Goal: Task Accomplishment & Management: Manage account settings

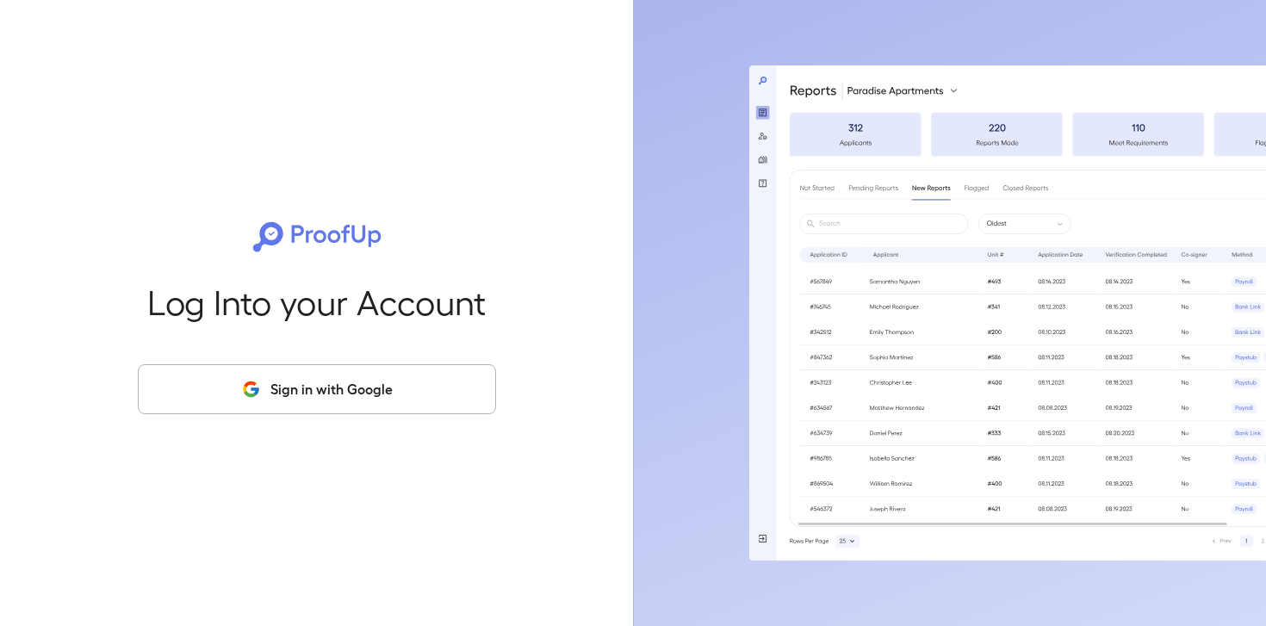
click at [367, 59] on div "Log Into your Account Sign in with Google" at bounding box center [317, 313] width 578 height 626
click at [356, 393] on button "Sign in with Google" at bounding box center [317, 389] width 358 height 50
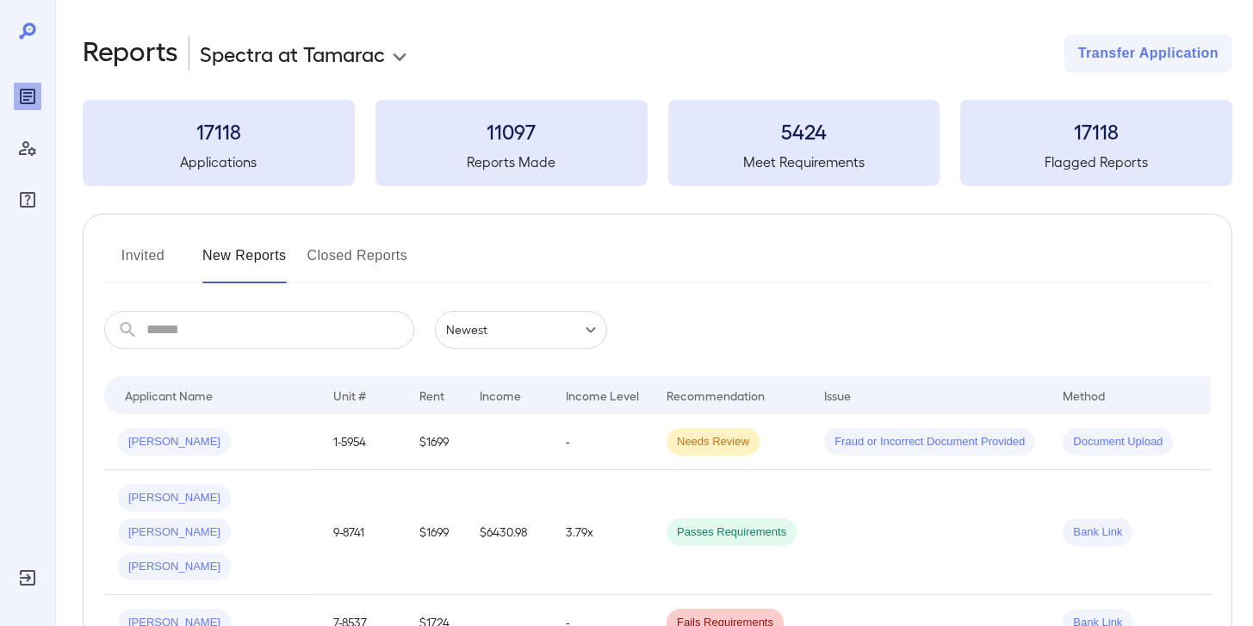
click at [378, 59] on body "**********" at bounding box center [626, 313] width 1253 height 626
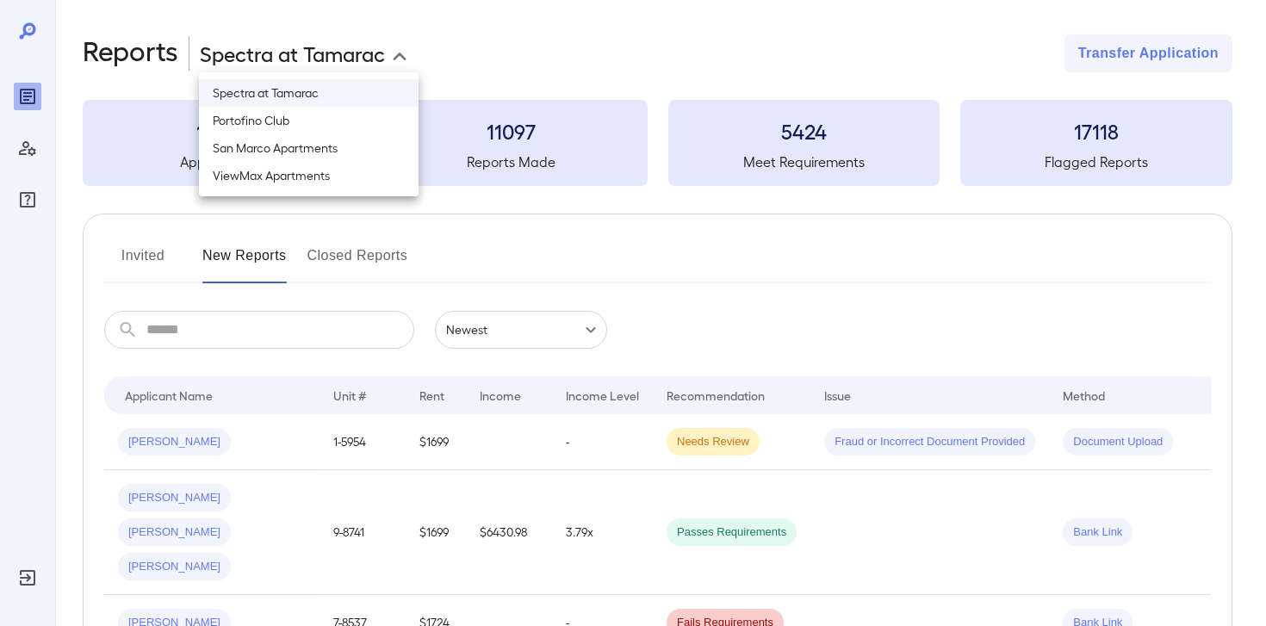
click at [296, 148] on li "San Marco Apartments" at bounding box center [309, 148] width 220 height 28
type input "**********"
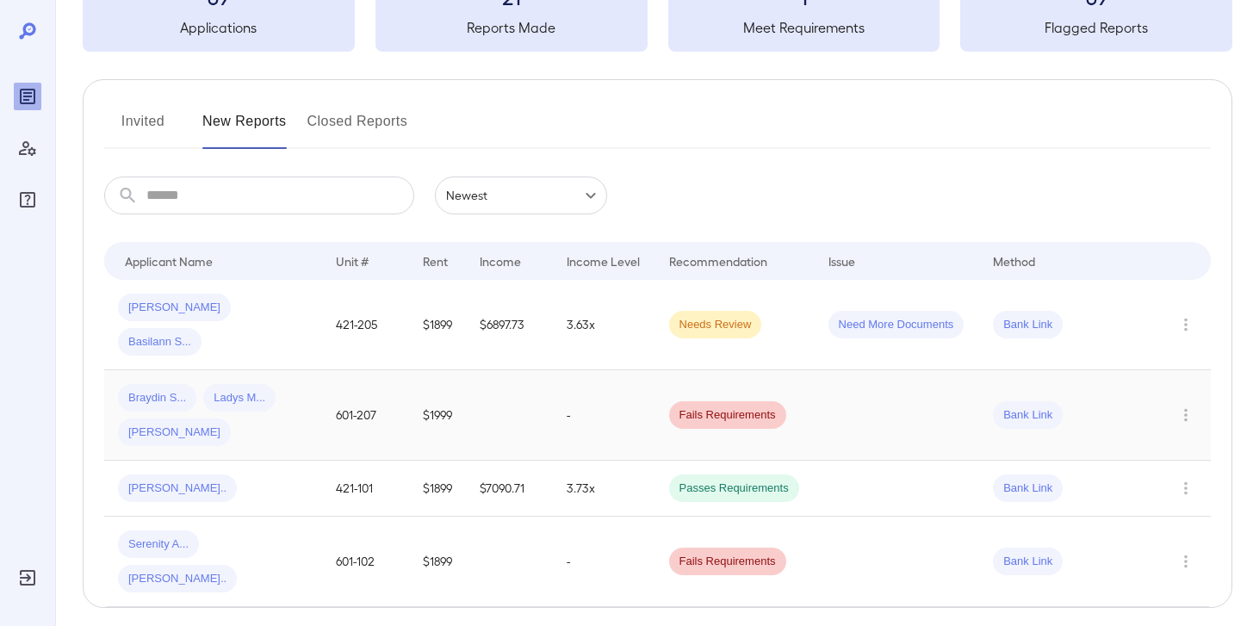
scroll to position [137, 0]
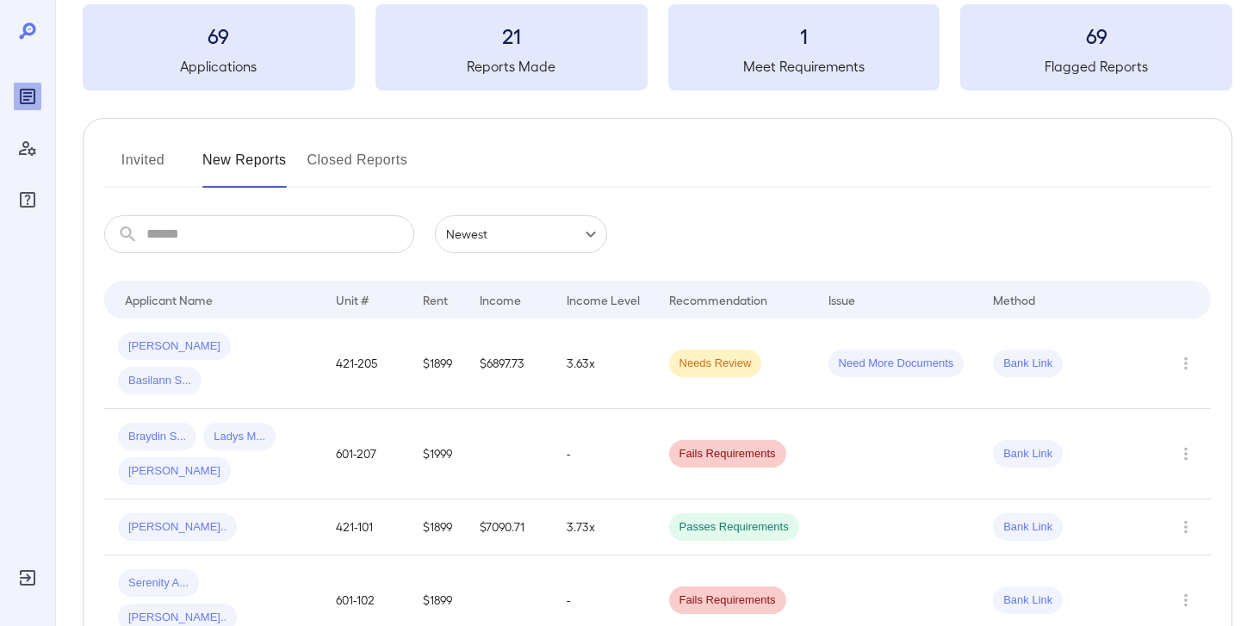
scroll to position [137, 0]
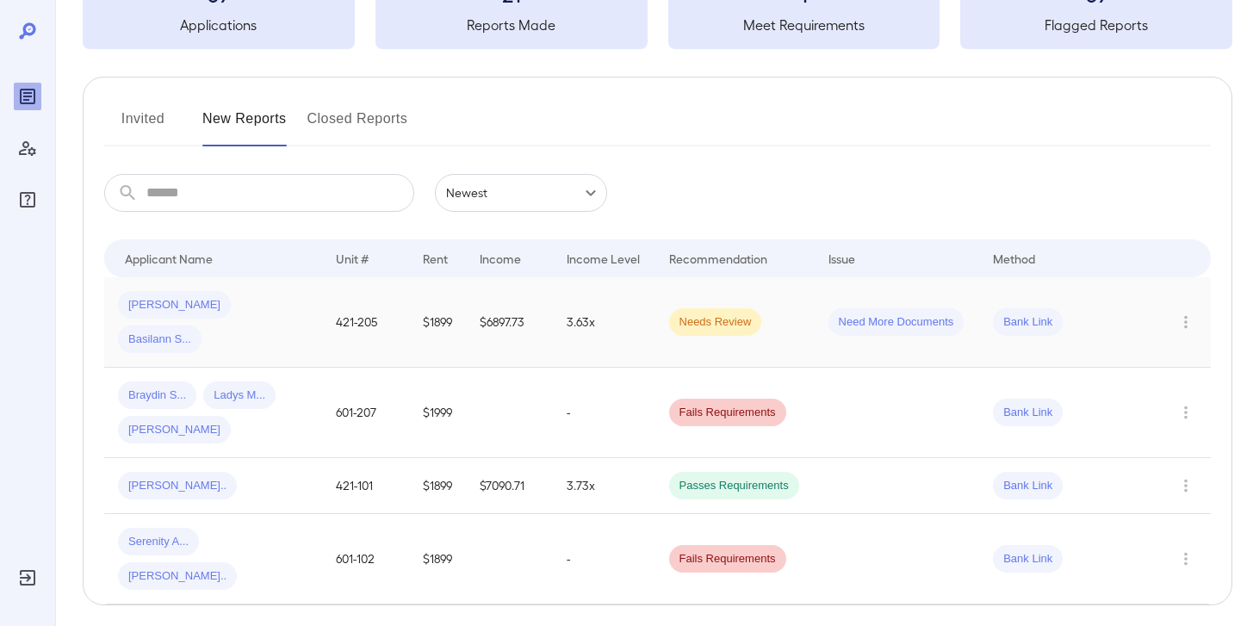
click at [715, 314] on span "Needs Review" at bounding box center [715, 322] width 93 height 16
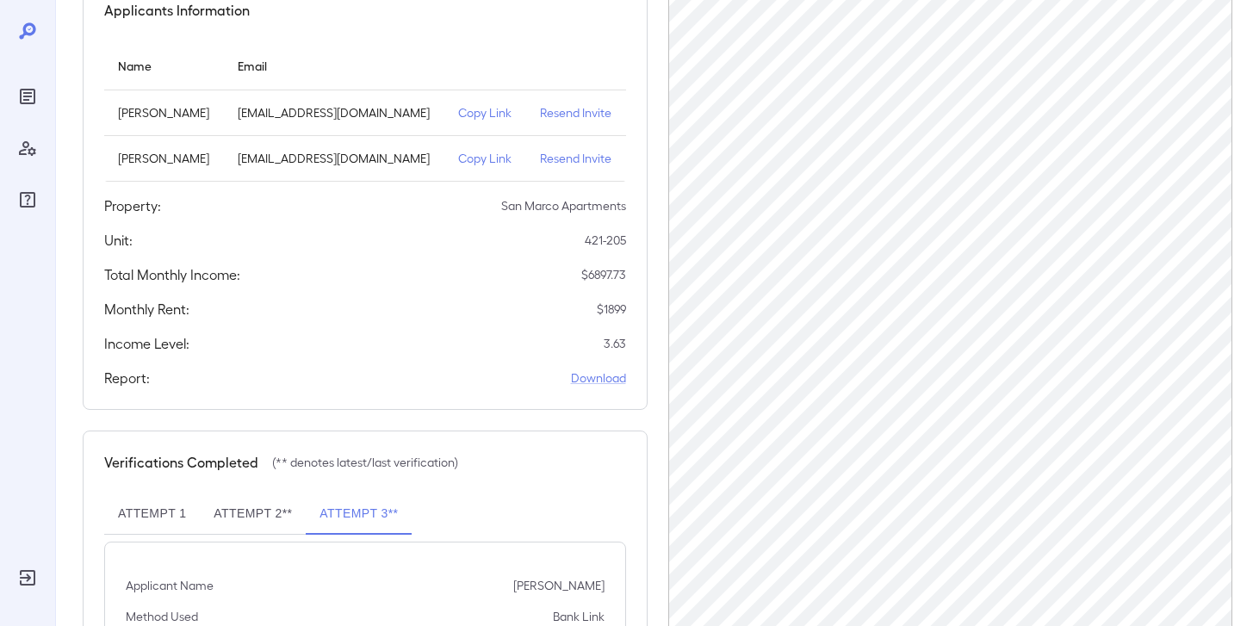
scroll to position [195, 0]
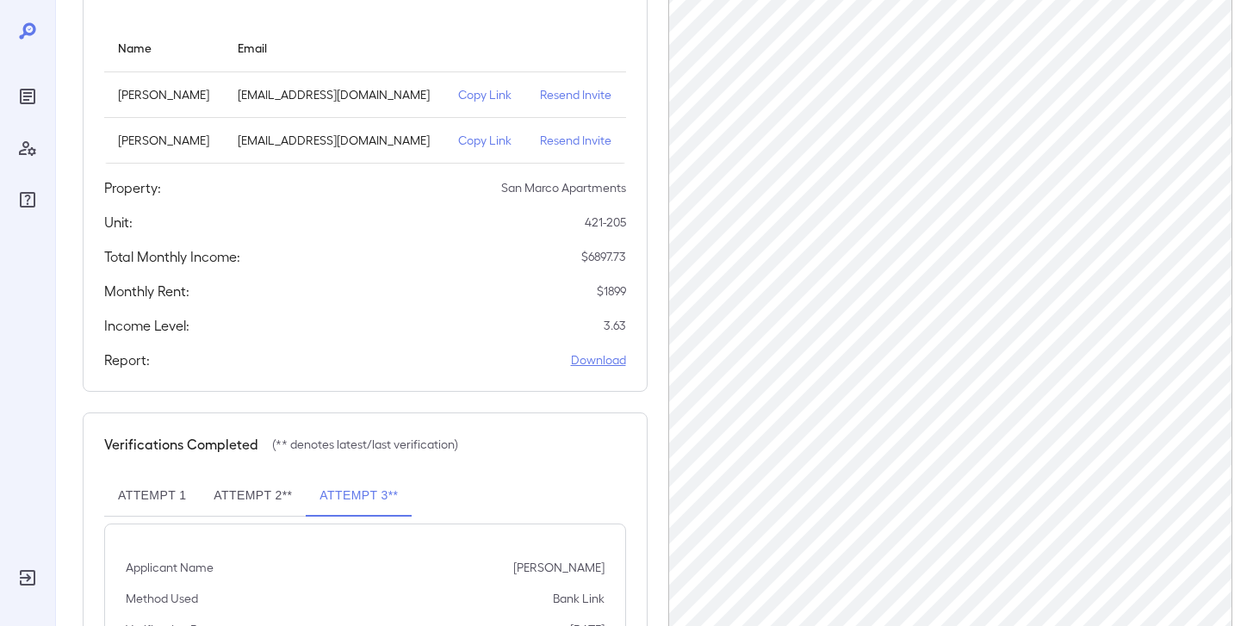
click at [586, 368] on link "Download" at bounding box center [598, 359] width 55 height 17
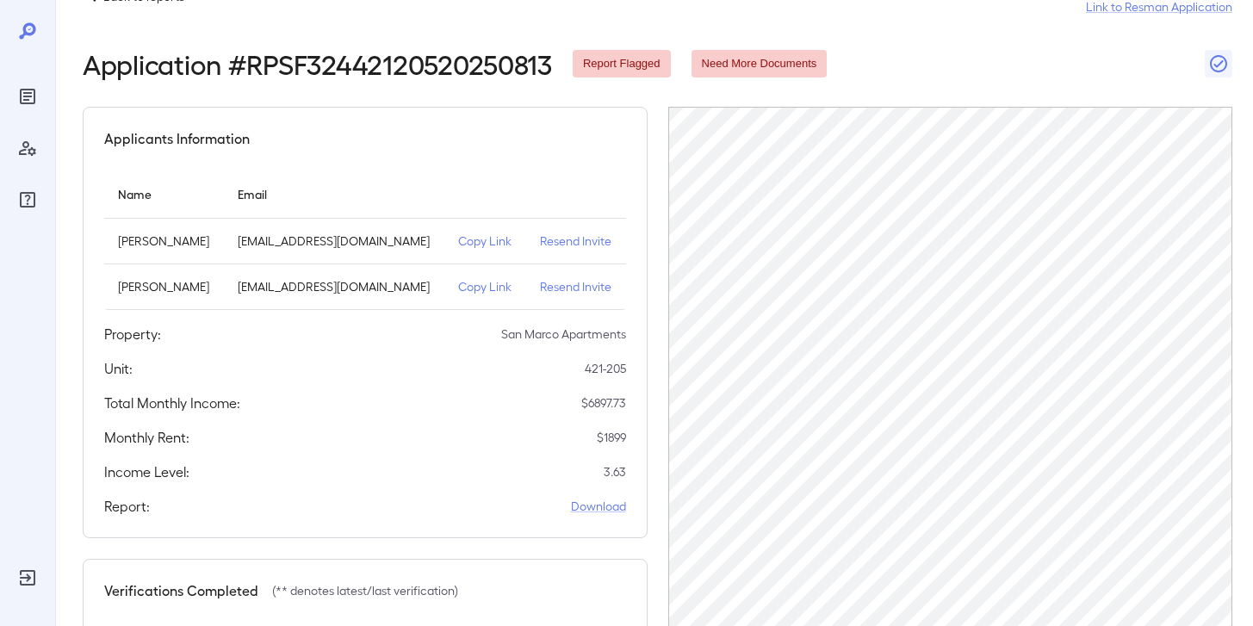
scroll to position [0, 0]
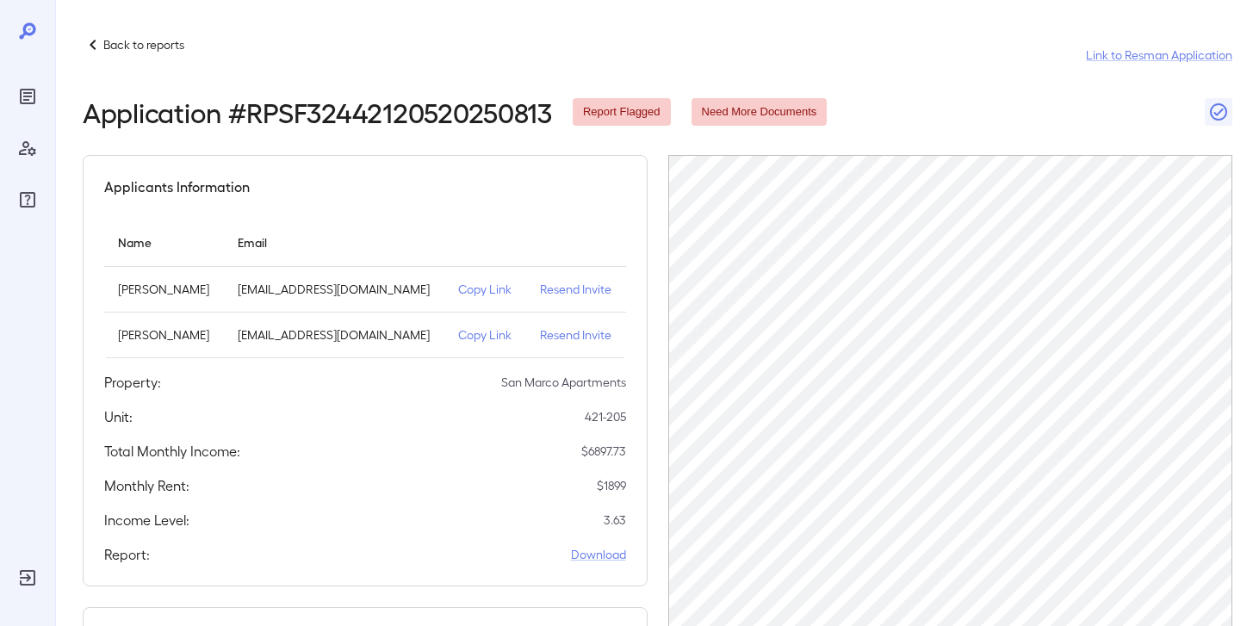
click at [135, 59] on div "Back to reports Link to Resman Application" at bounding box center [657, 54] width 1149 height 41
click at [137, 46] on p "Back to reports" at bounding box center [143, 44] width 81 height 17
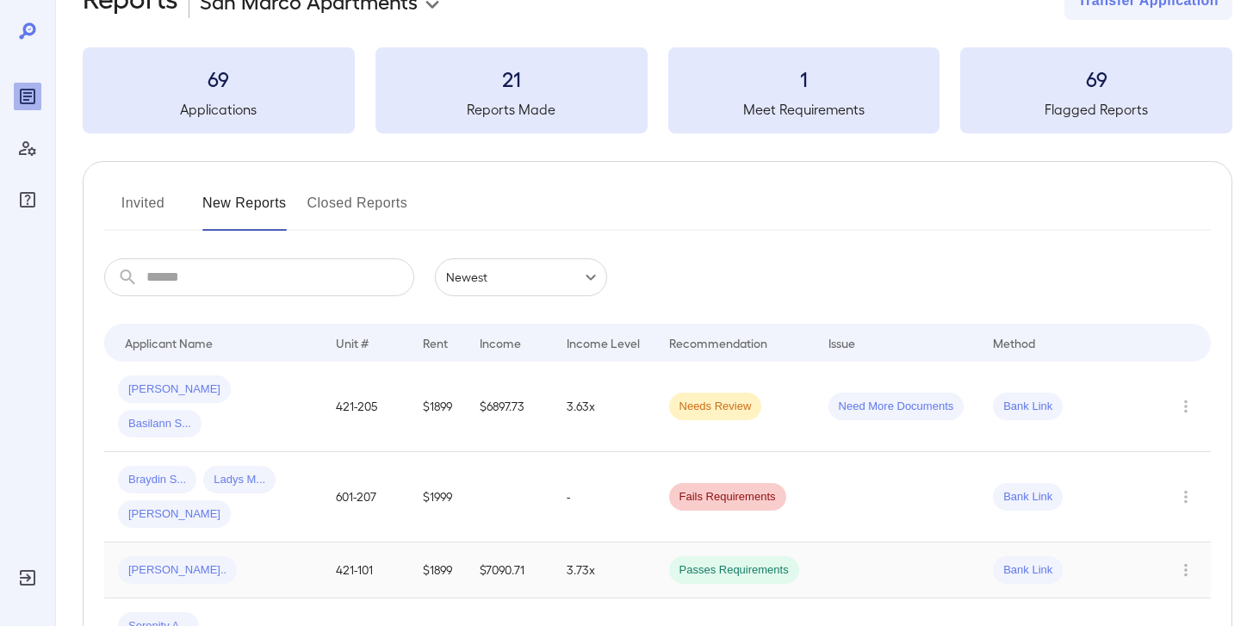
scroll to position [137, 0]
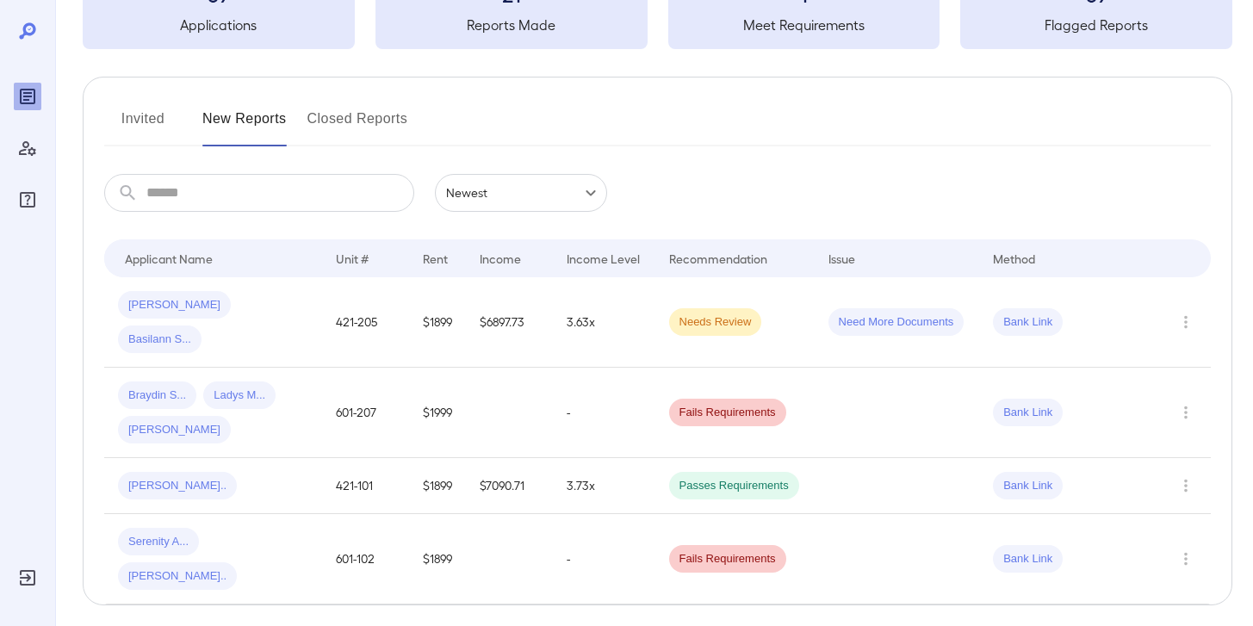
click at [148, 122] on button "Invited" at bounding box center [142, 125] width 77 height 41
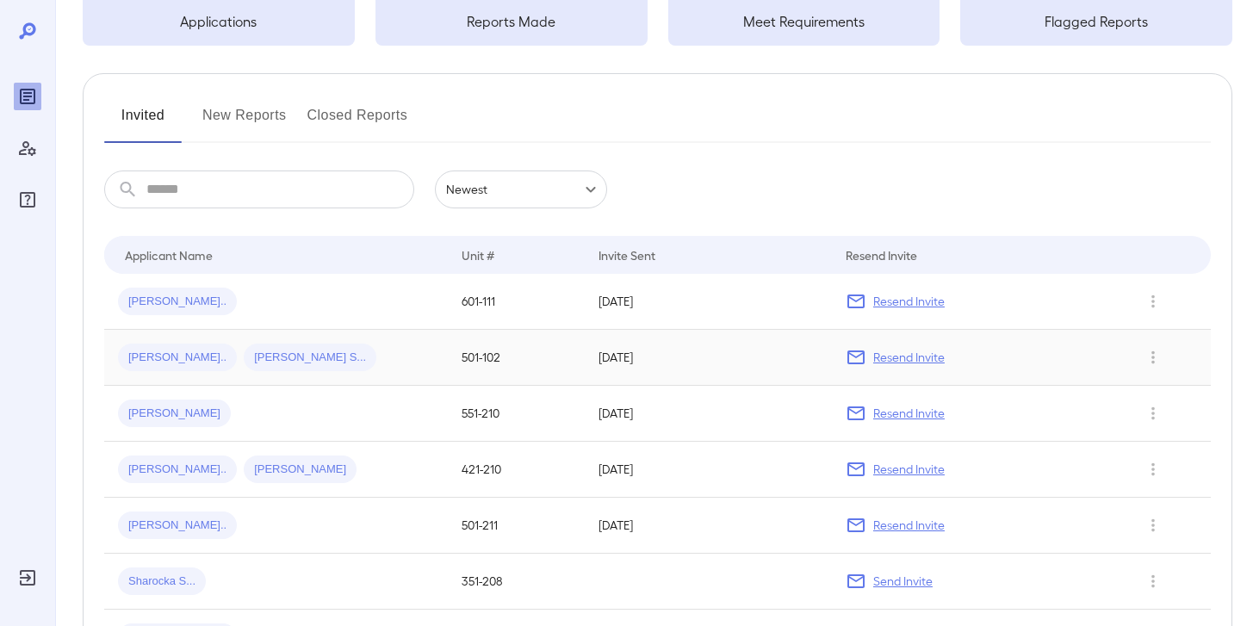
scroll to position [140, 0]
click at [916, 303] on p "Resend Invite" at bounding box center [908, 301] width 71 height 17
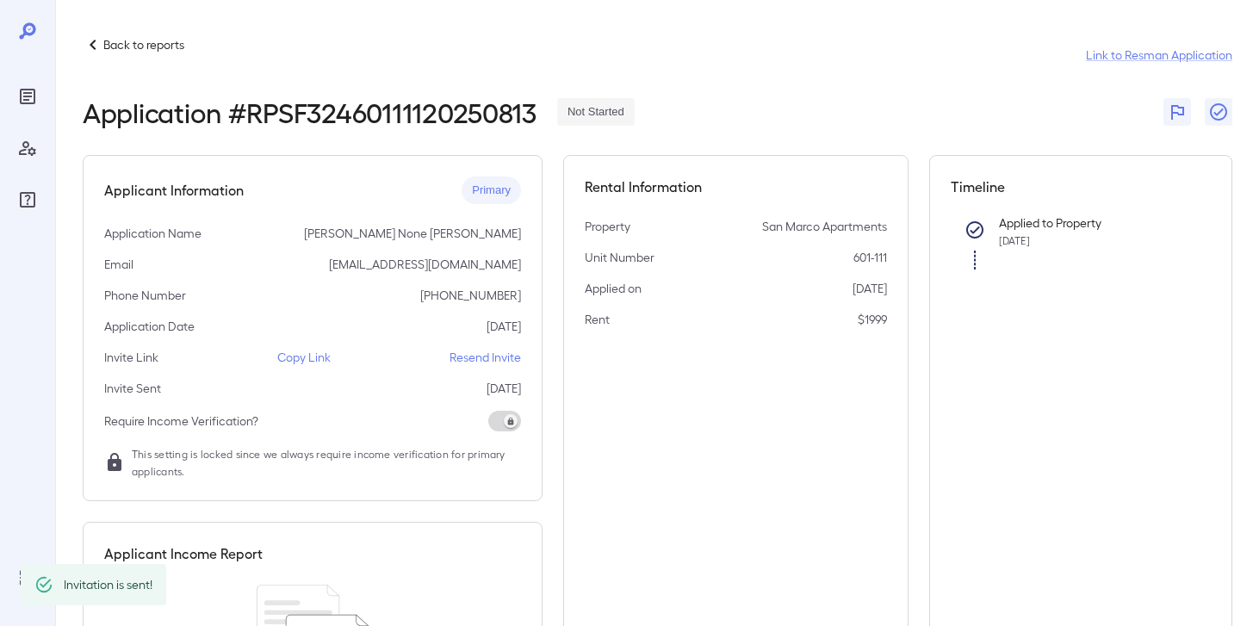
click at [466, 358] on p "Resend Invite" at bounding box center [484, 357] width 71 height 17
click at [150, 50] on p "Back to reports" at bounding box center [143, 44] width 81 height 17
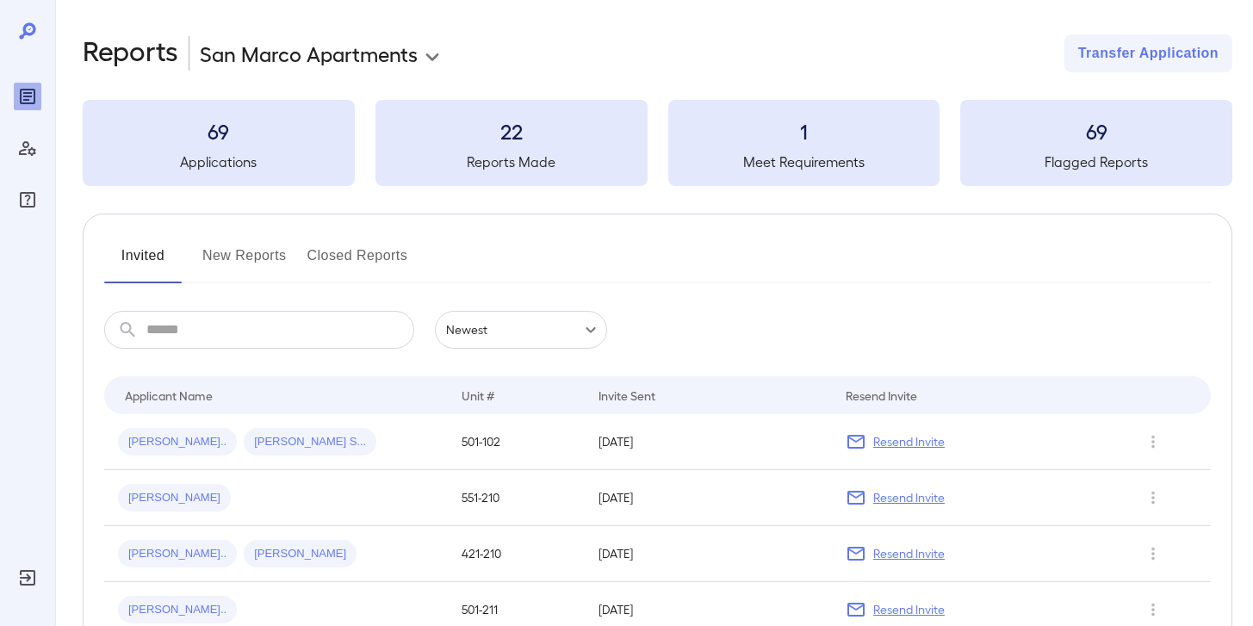
click at [251, 261] on button "New Reports" at bounding box center [244, 262] width 84 height 41
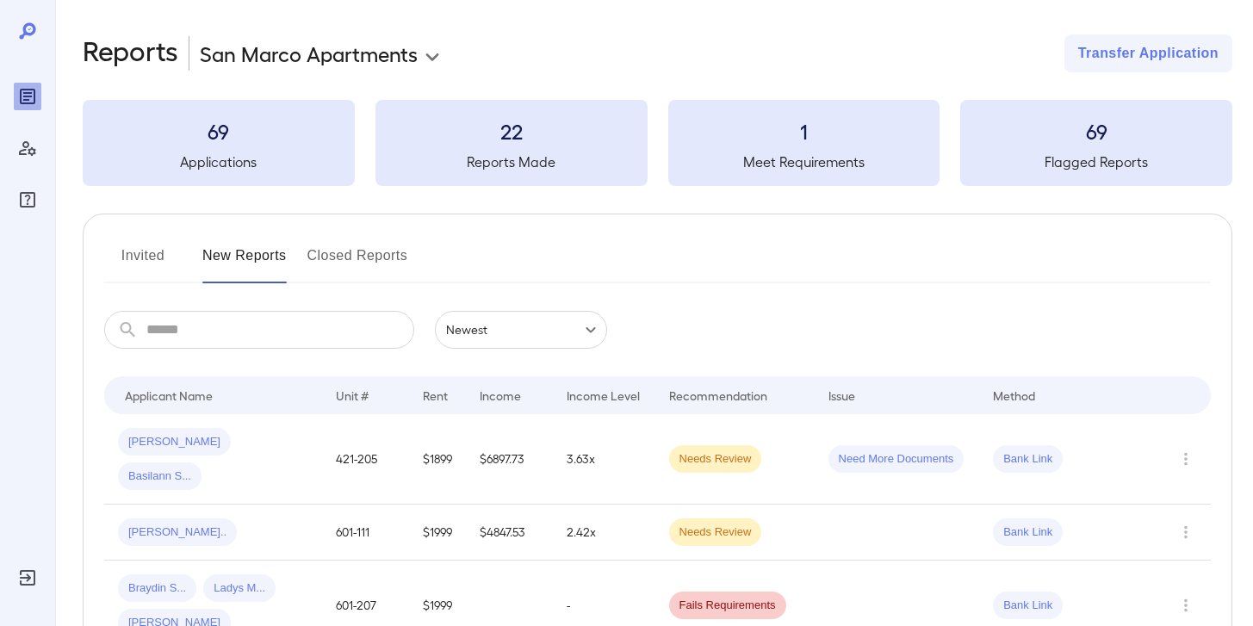
click at [662, 505] on td "Needs Review" at bounding box center [734, 533] width 159 height 56
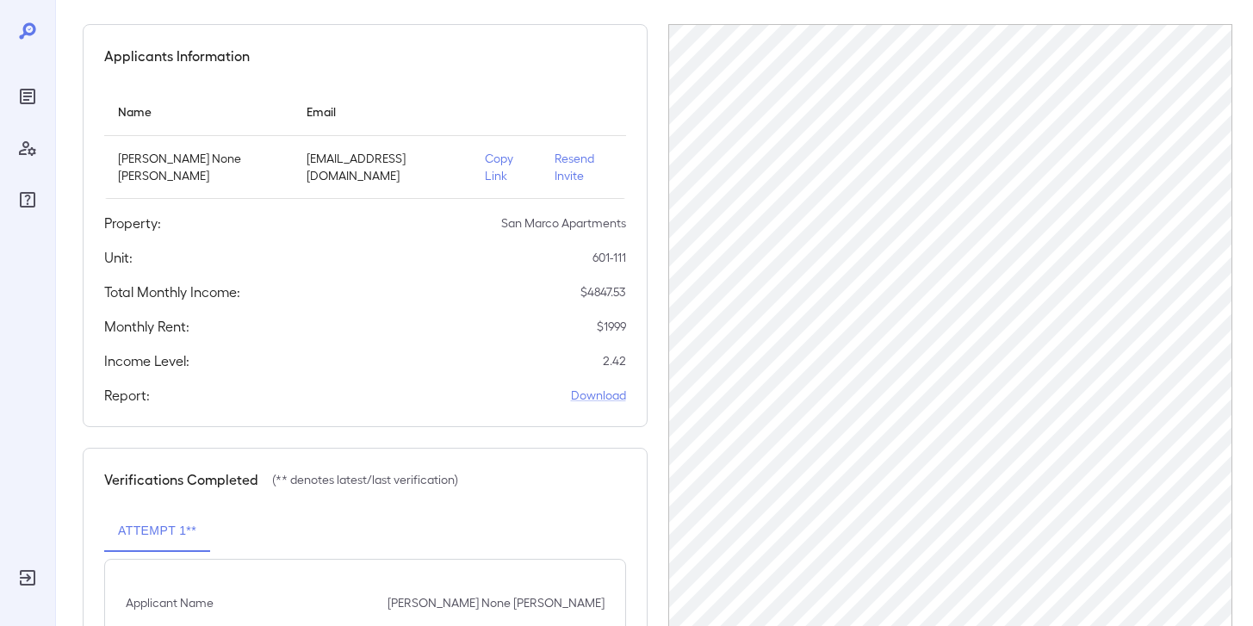
scroll to position [168, 0]
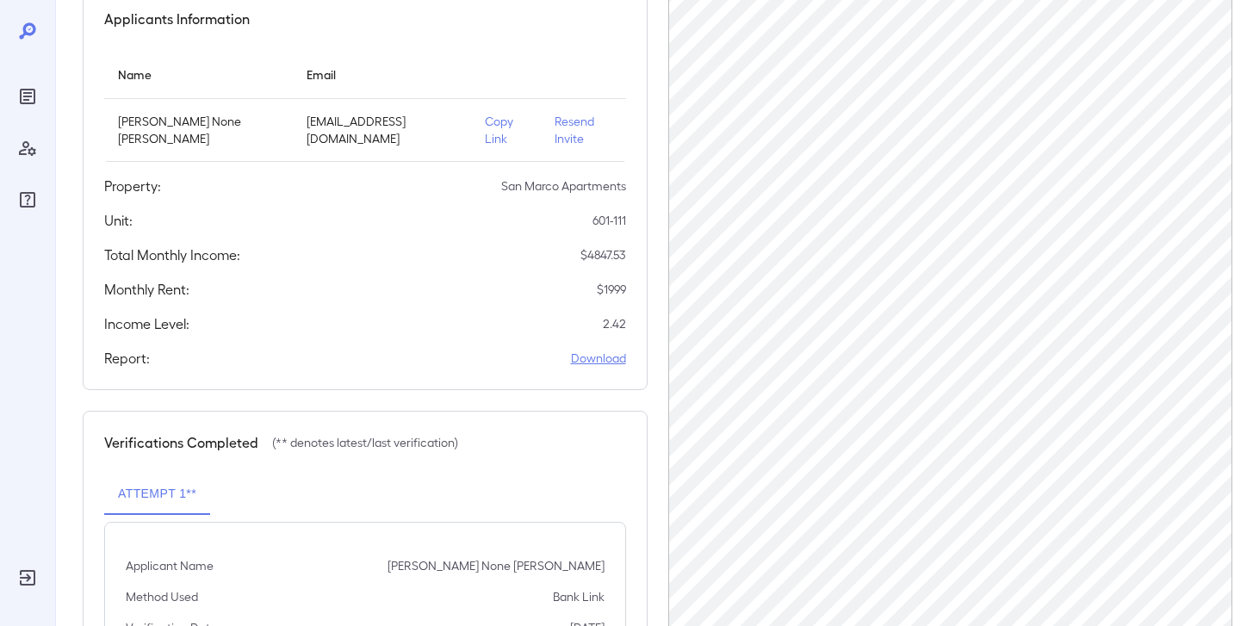
click at [594, 350] on link "Download" at bounding box center [598, 358] width 55 height 17
